Goal: Task Accomplishment & Management: Manage account settings

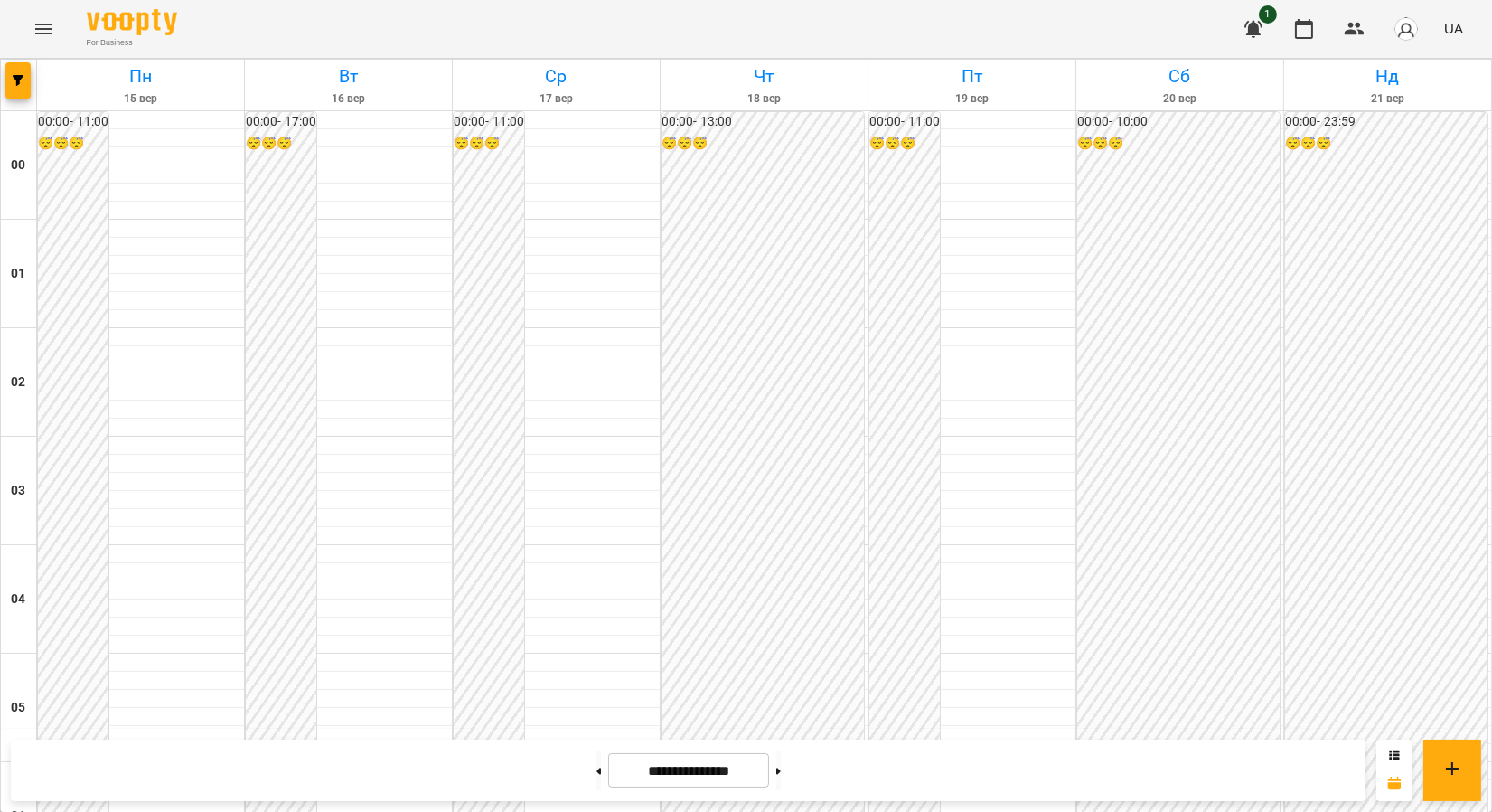
scroll to position [1808, 0]
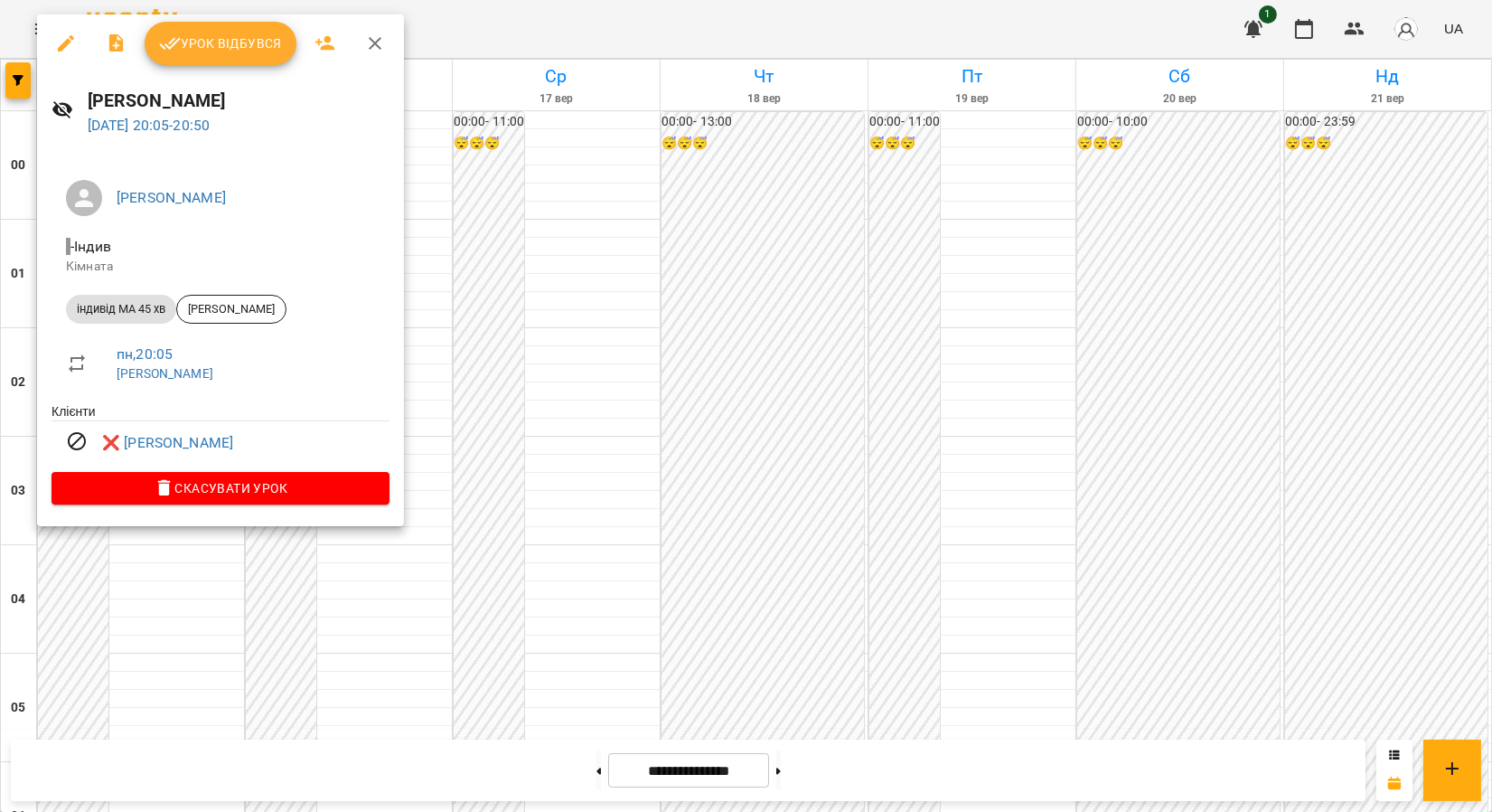
drag, startPoint x: 375, startPoint y: 46, endPoint x: 288, endPoint y: 36, distance: 87.6
click at [375, 46] on icon "button" at bounding box center [376, 44] width 22 height 22
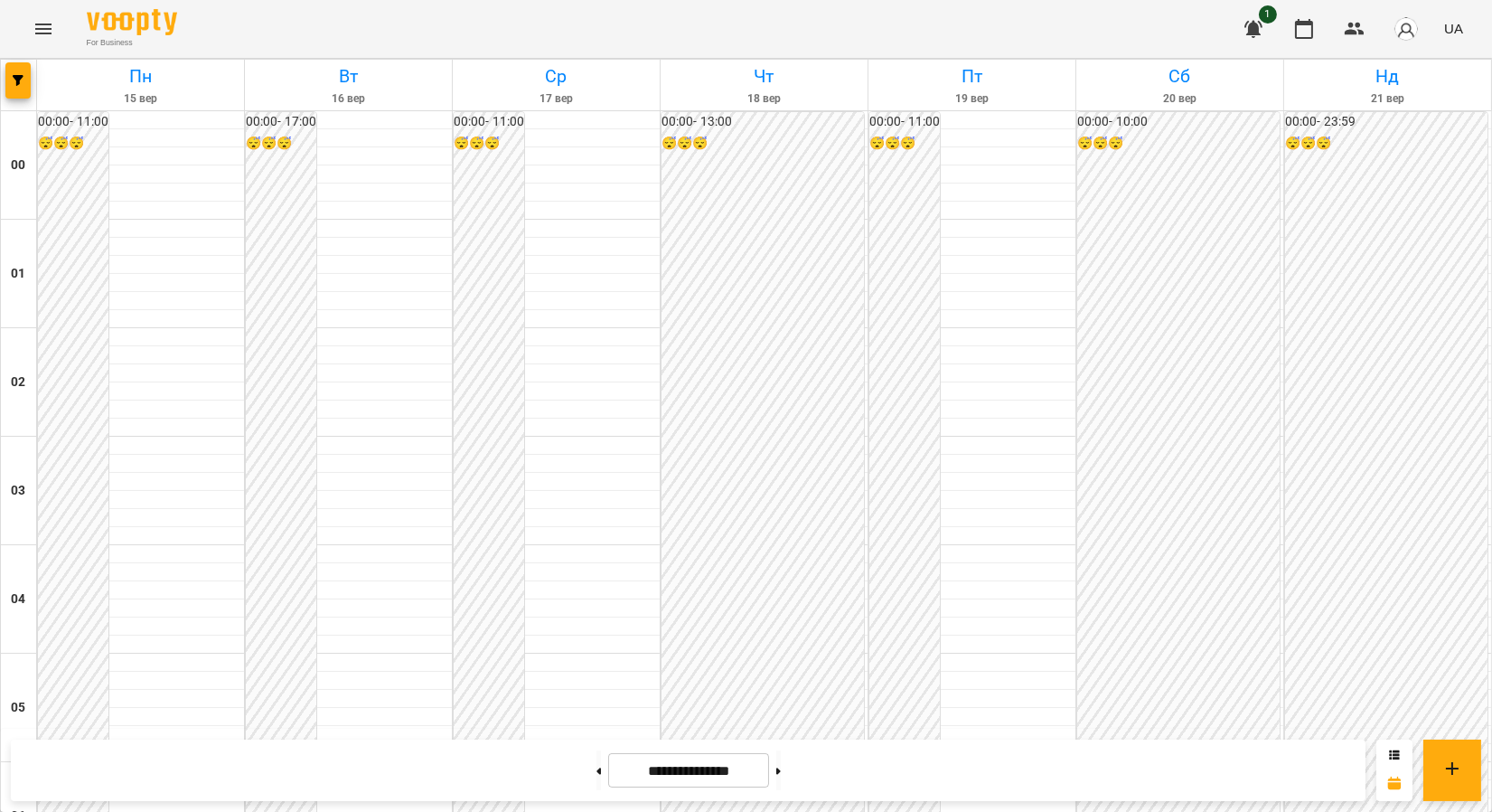
scroll to position [1983, 0]
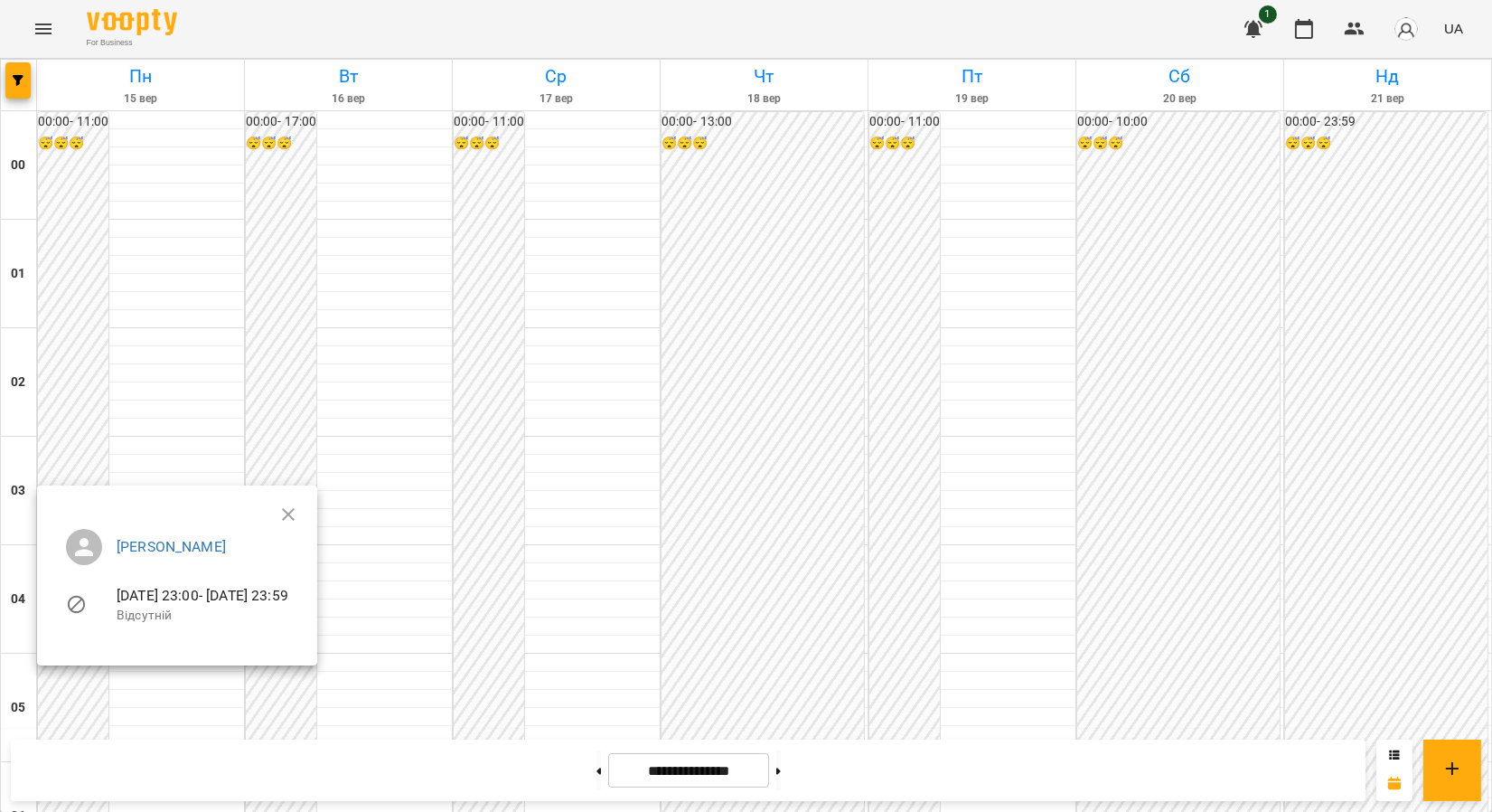
click at [303, 518] on ul "Єфіменко Оксана 15-09-2025 23:00 - 15-09-2025 23:59 Відсутній" at bounding box center [178, 579] width 252 height 129
click at [310, 512] on button "button" at bounding box center [289, 515] width 44 height 44
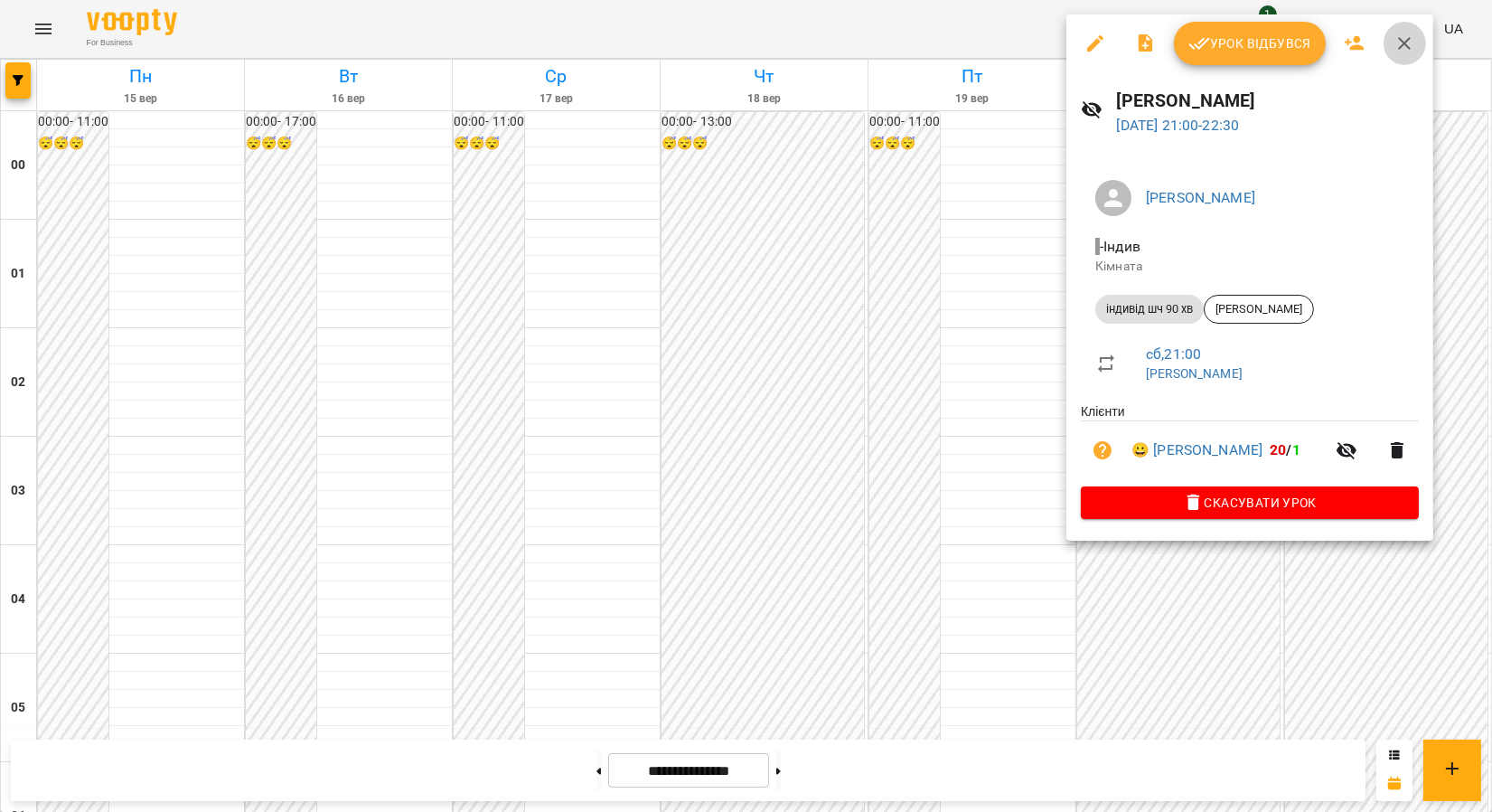
click at [1412, 41] on icon "button" at bounding box center [1405, 44] width 22 height 22
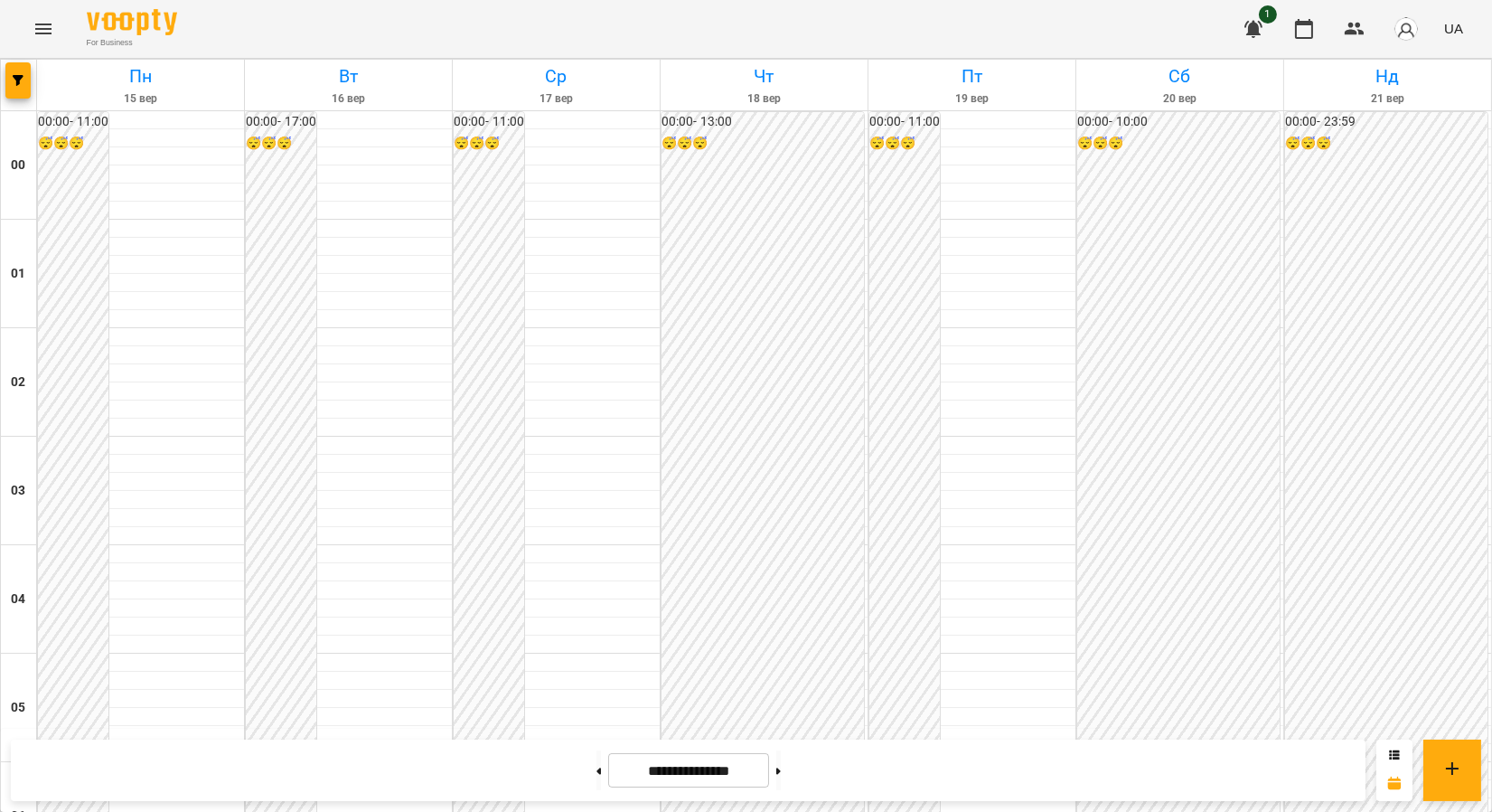
scroll to position [1179, 0]
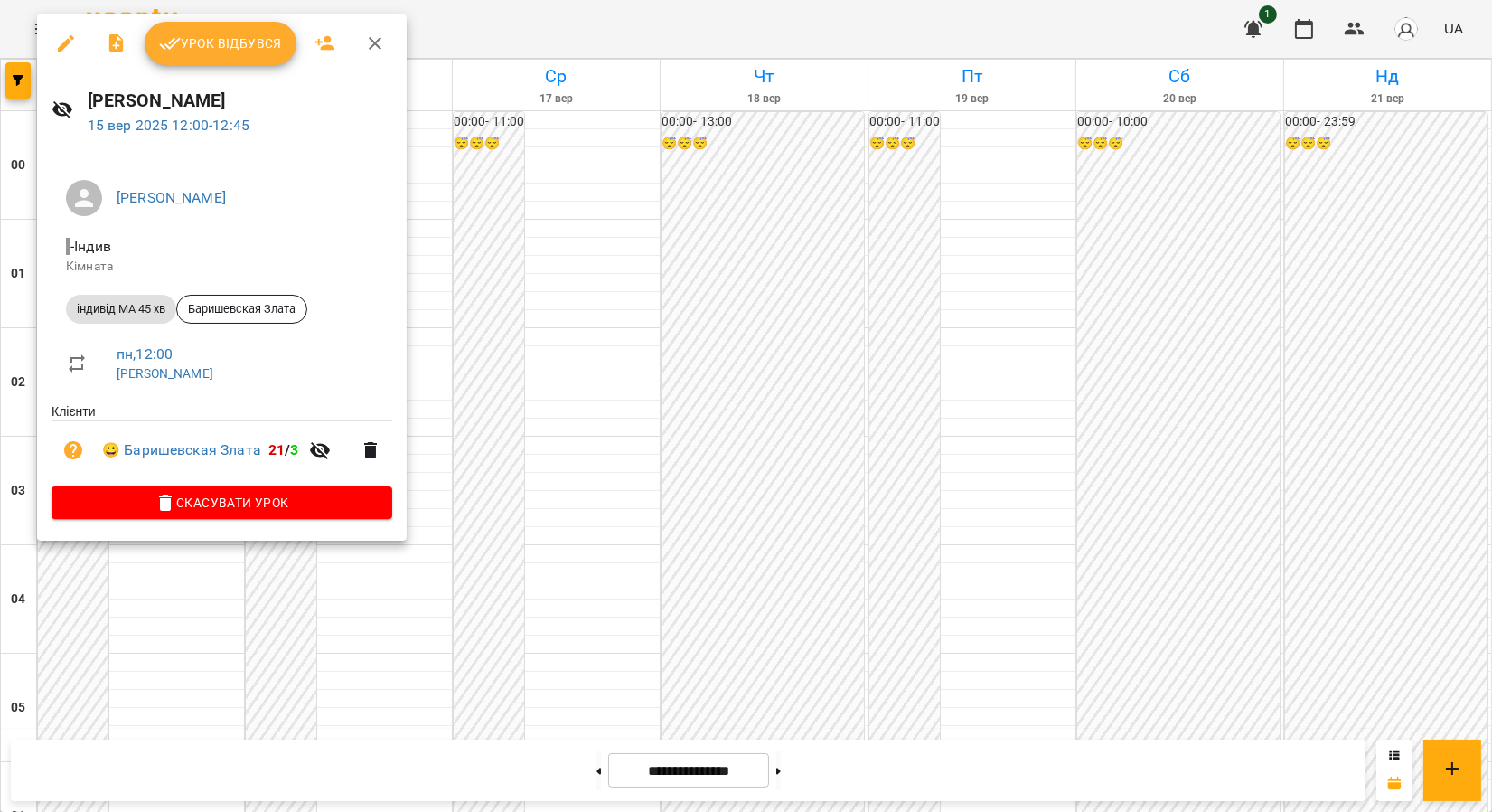
click at [425, 152] on div at bounding box center [746, 406] width 1492 height 812
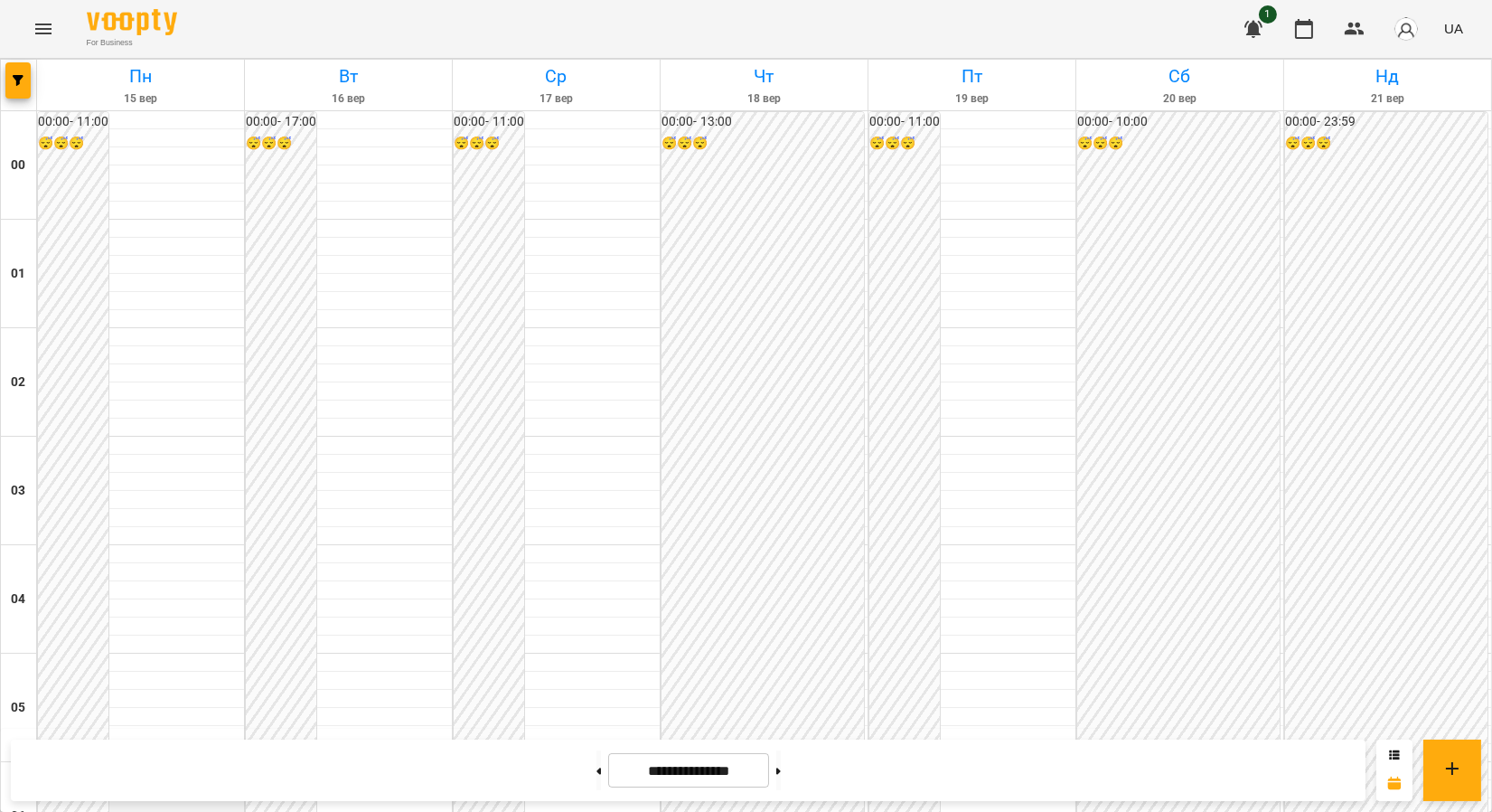
scroll to position [578, 0]
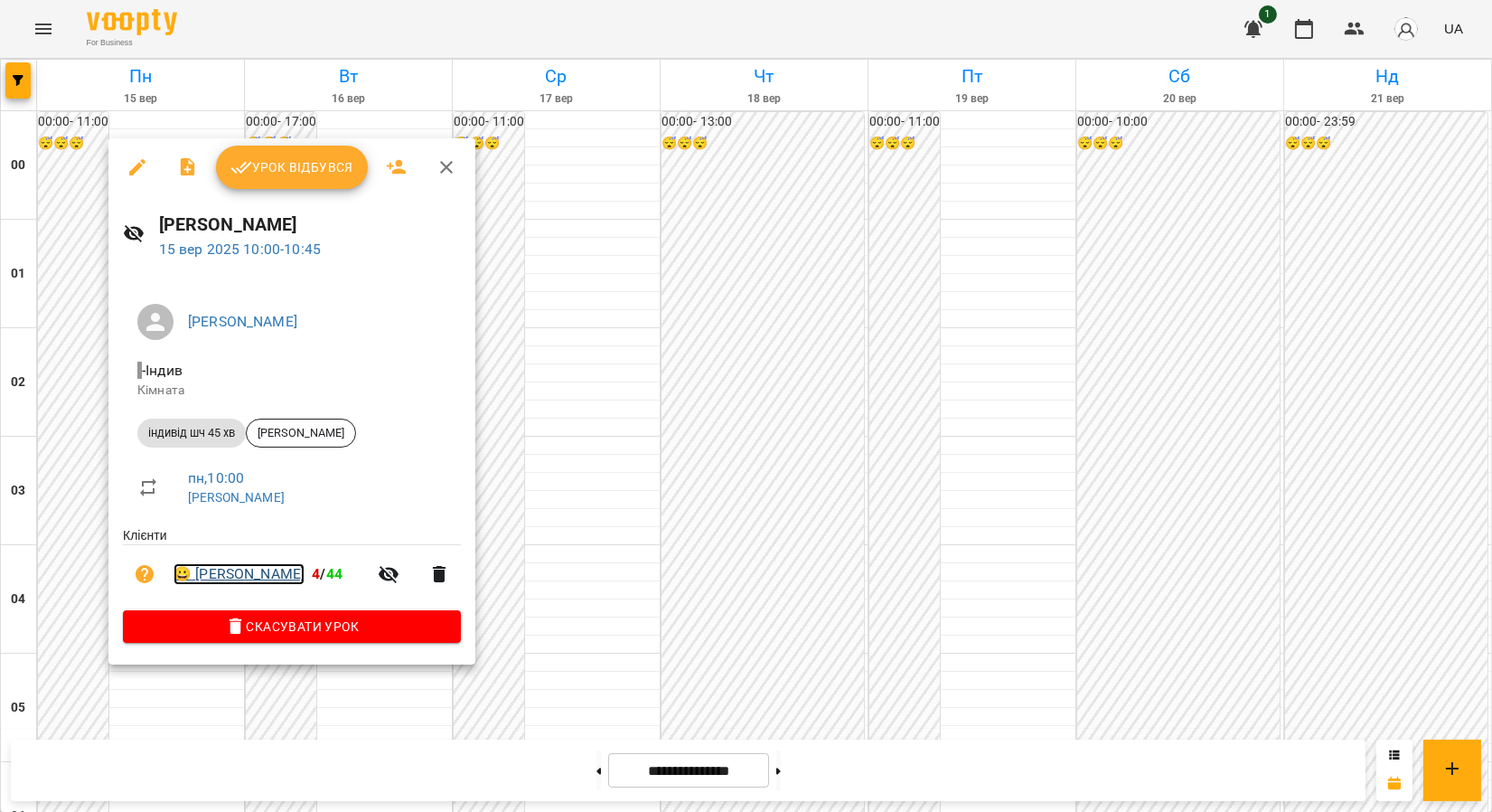
click at [245, 579] on link "😀 Ніка Василенко" at bounding box center [239, 574] width 131 height 22
